Goal: Task Accomplishment & Management: Use online tool/utility

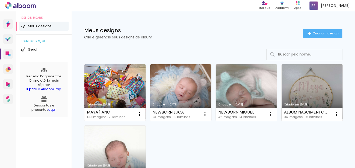
click at [127, 82] on link "Criado em [DATE]" at bounding box center [114, 92] width 61 height 57
